Goal: Check status: Check status

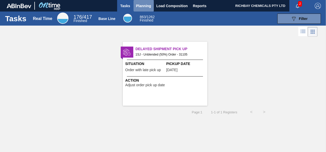
click at [141, 5] on span "Planning" at bounding box center [143, 6] width 15 height 6
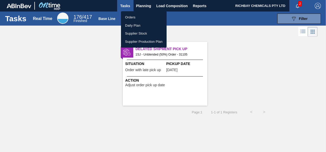
click at [130, 15] on li "Orders" at bounding box center [144, 17] width 46 height 8
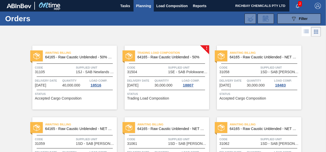
click at [206, 49] on div "Trading Load Composition 64165 - Raw Caustic Unblended - 50% Code 31504 Supplie…" at bounding box center [166, 78] width 85 height 64
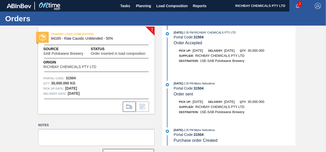
scroll to position [44, 0]
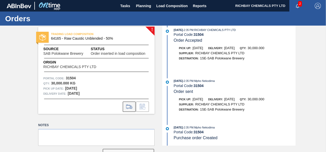
click at [131, 106] on icon at bounding box center [131, 107] width 2 height 3
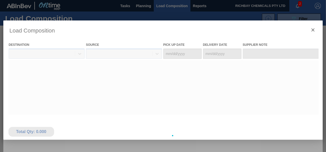
type Date "[DATE]"
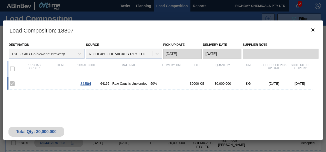
click at [86, 85] on span "31504" at bounding box center [85, 83] width 11 height 4
